Goal: Task Accomplishment & Management: Use online tool/utility

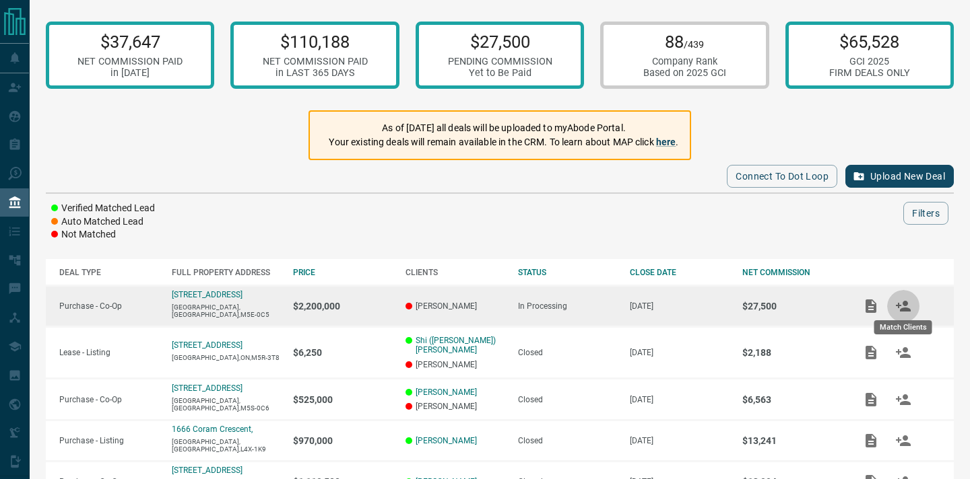
click at [906, 303] on icon "Match Clients" at bounding box center [903, 306] width 15 height 11
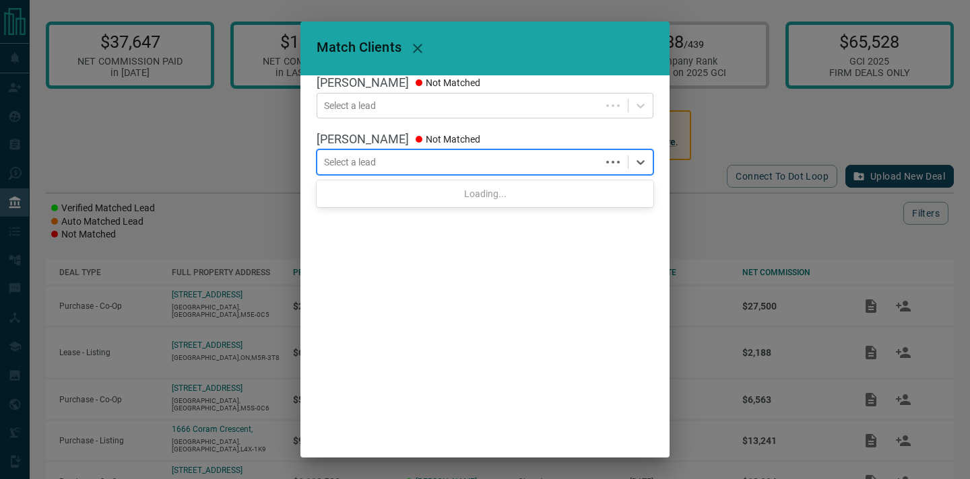
click at [442, 166] on div at bounding box center [459, 162] width 270 height 13
click at [639, 162] on icon at bounding box center [640, 162] width 13 height 13
click at [484, 195] on div "Loading..." at bounding box center [484, 194] width 337 height 22
click at [572, 162] on div at bounding box center [459, 162] width 270 height 13
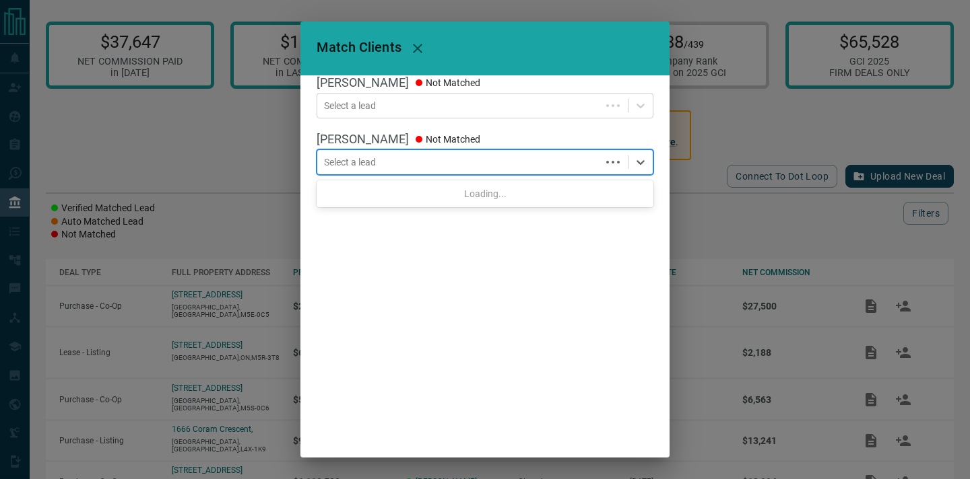
click at [572, 162] on div at bounding box center [459, 162] width 270 height 13
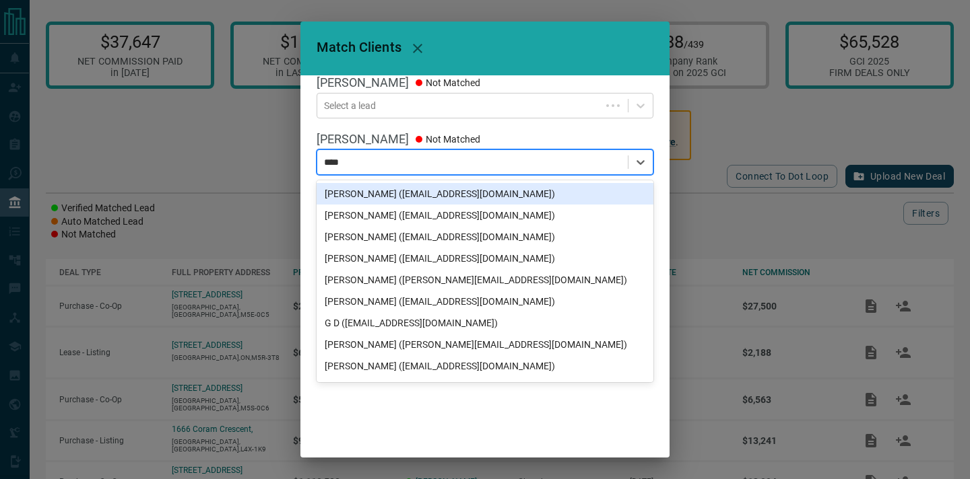
type input "*****"
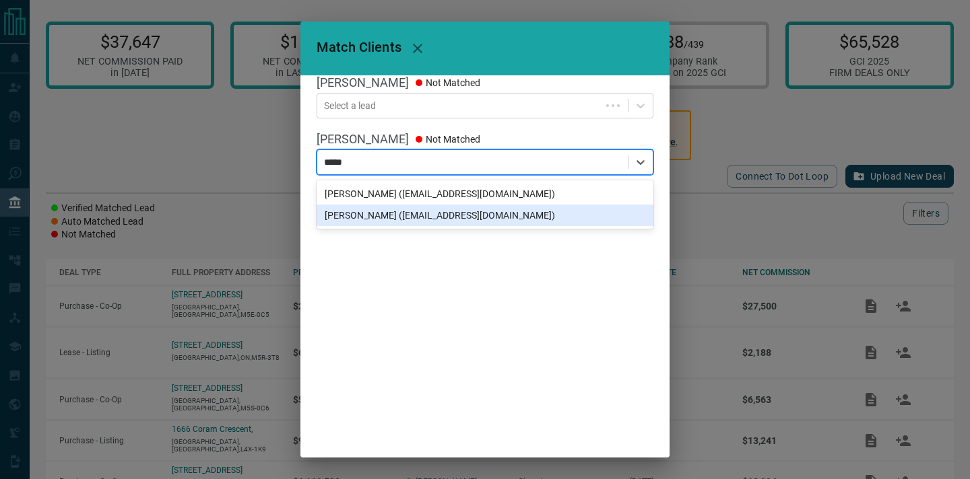
click at [401, 216] on div "[PERSON_NAME] ([EMAIL_ADDRESS][DOMAIN_NAME])" at bounding box center [484, 216] width 337 height 22
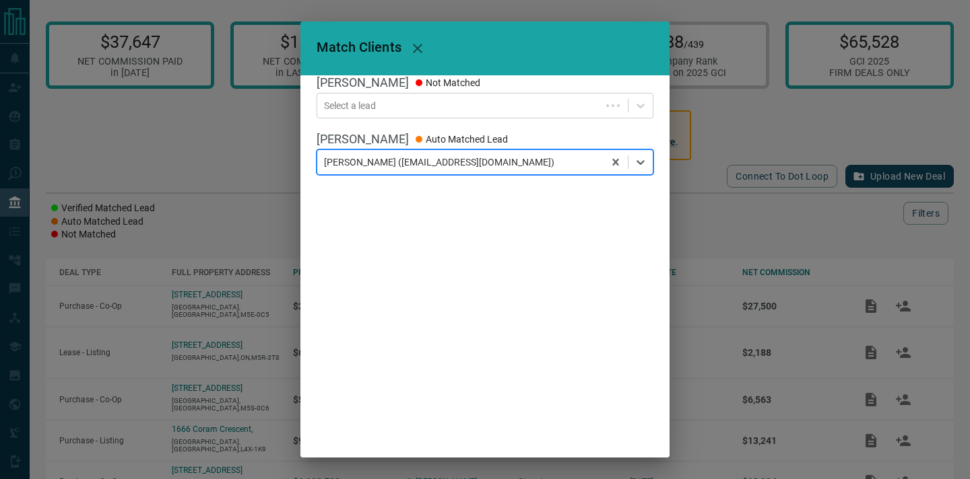
scroll to position [34, 0]
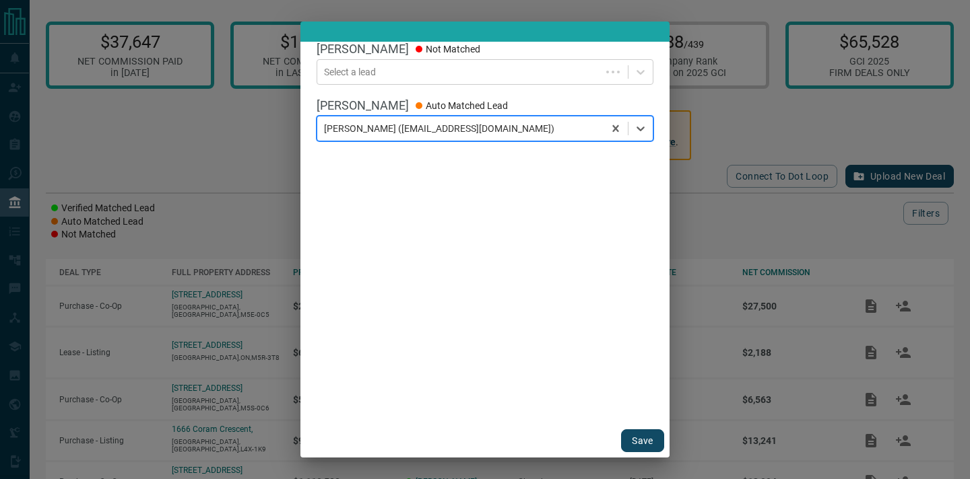
click at [638, 437] on button "Save" at bounding box center [642, 441] width 43 height 23
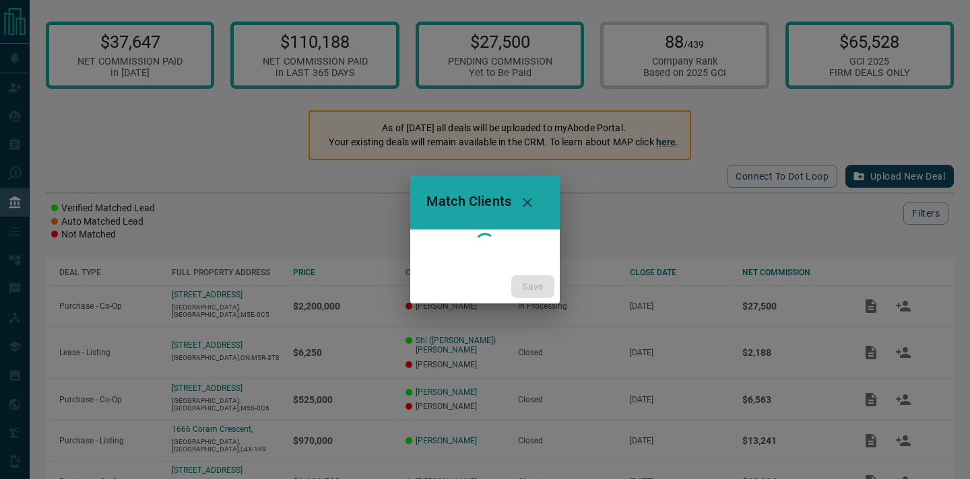
scroll to position [0, 0]
